Goal: Information Seeking & Learning: Check status

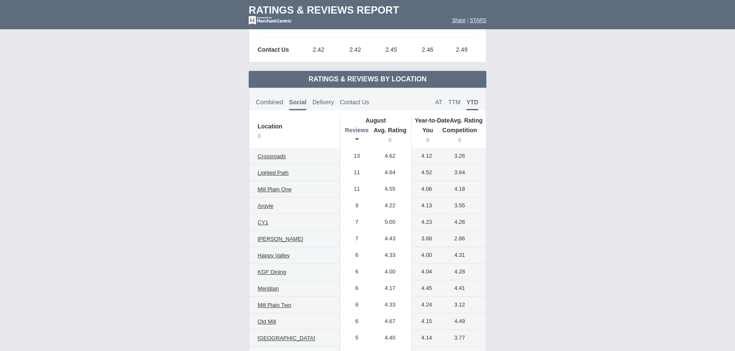
scroll to position [462, 0]
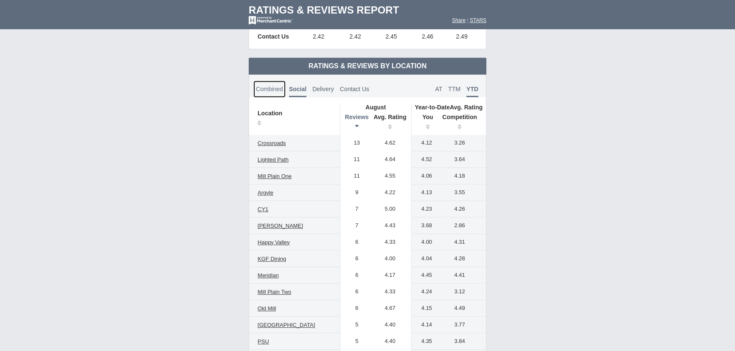
click at [268, 88] on span "Combined" at bounding box center [269, 89] width 27 height 7
click at [294, 88] on span "Social" at bounding box center [299, 89] width 16 height 7
click at [439, 89] on span "AT" at bounding box center [438, 89] width 7 height 7
click at [453, 87] on span "TTM" at bounding box center [454, 89] width 12 height 7
click at [472, 89] on span "YTD" at bounding box center [472, 89] width 12 height 7
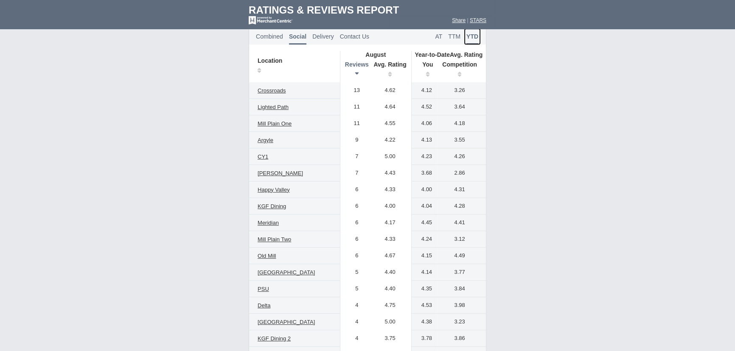
scroll to position [501, 0]
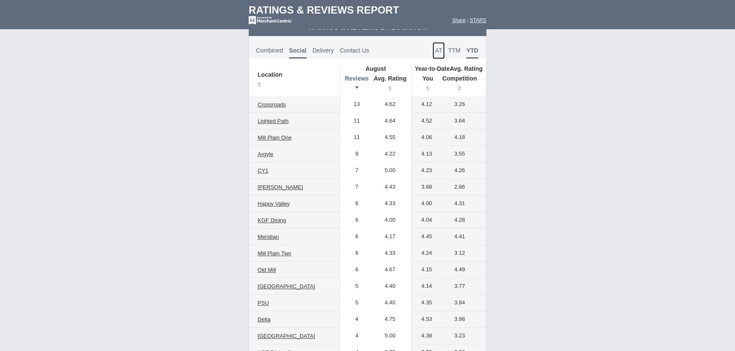
click at [438, 48] on span "AT" at bounding box center [438, 50] width 7 height 7
click at [455, 50] on span "TTM" at bounding box center [454, 50] width 12 height 7
click at [467, 49] on span "YTD" at bounding box center [472, 50] width 12 height 7
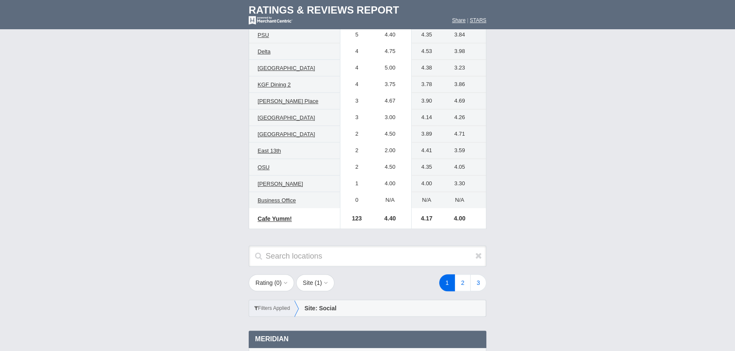
scroll to position [848, 0]
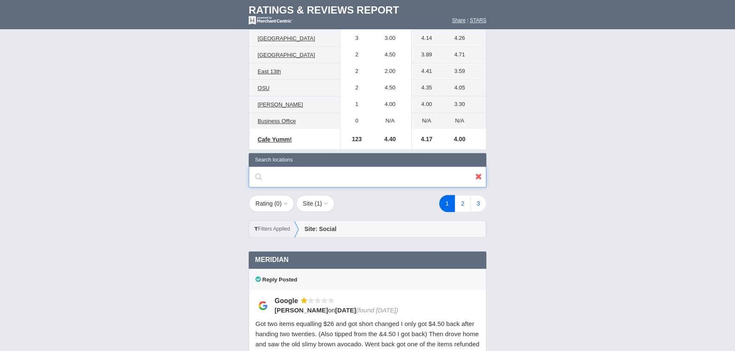
click at [339, 177] on input "text" at bounding box center [368, 176] width 238 height 21
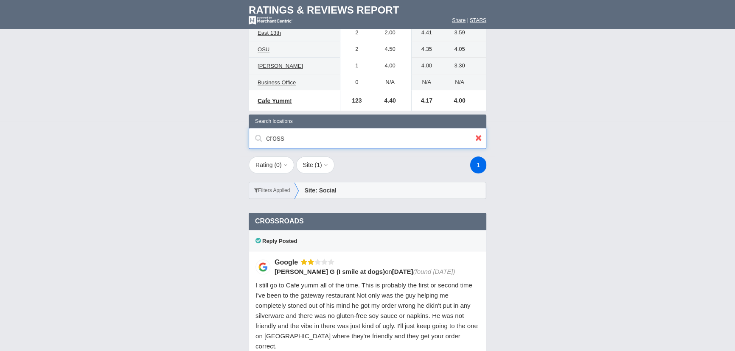
scroll to position [886, 0]
type input "cross"
click at [264, 167] on button "Rating ( 0 )" at bounding box center [271, 165] width 45 height 17
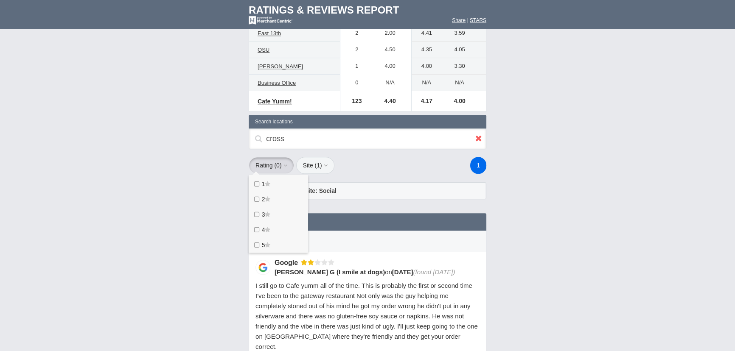
click at [319, 162] on span "1" at bounding box center [317, 165] width 3 height 7
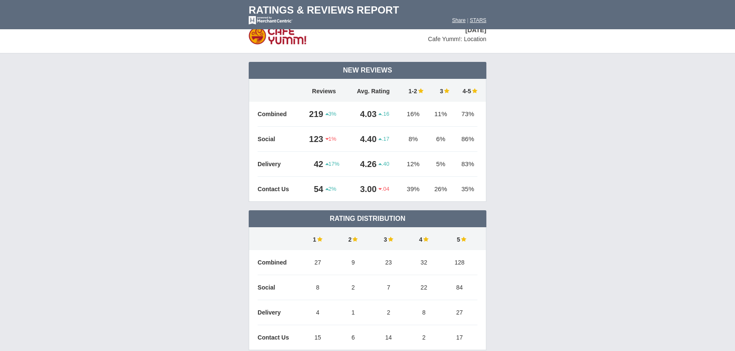
scroll to position [0, 0]
